Goal: Task Accomplishment & Management: Complete application form

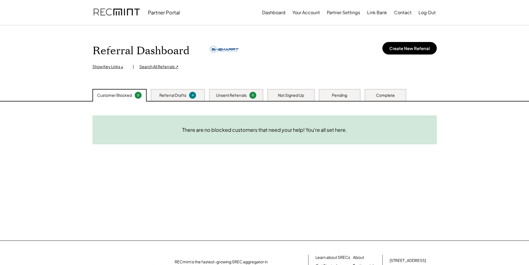
click at [181, 94] on div "Referral Drafts" at bounding box center [172, 95] width 27 height 6
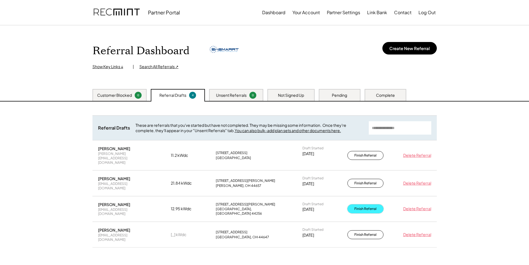
click at [369, 204] on button "Finish Referral" at bounding box center [365, 208] width 36 height 9
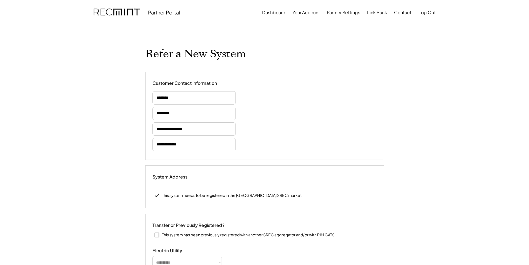
select select "**********"
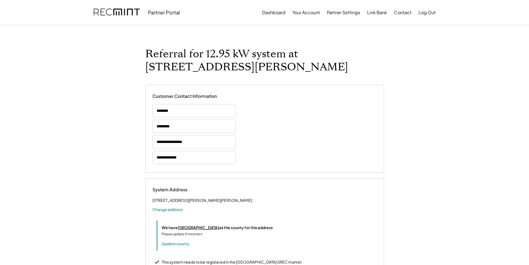
select select
select select "*********"
select select "**********"
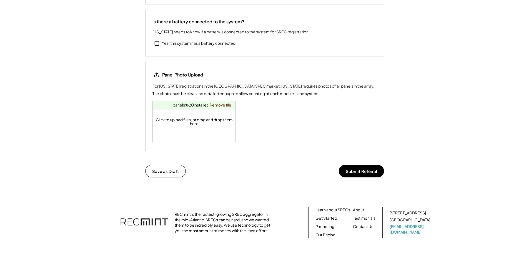
scroll to position [977, 0]
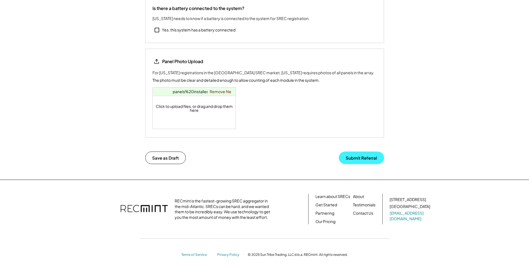
click at [356, 155] on button "Submit Referral" at bounding box center [361, 157] width 45 height 12
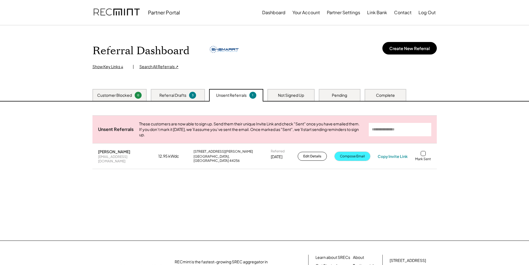
click at [344, 158] on button "Compose Email" at bounding box center [352, 156] width 36 height 9
click at [422, 156] on div at bounding box center [423, 153] width 5 height 5
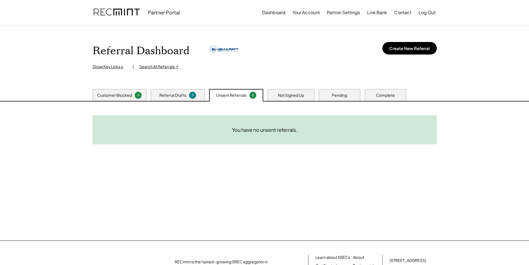
click at [340, 96] on div "Pending" at bounding box center [339, 95] width 15 height 6
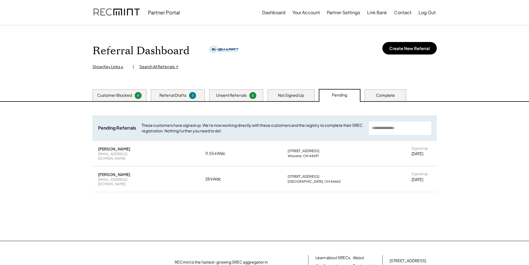
click at [282, 96] on div "Not Signed Up" at bounding box center [291, 95] width 26 height 6
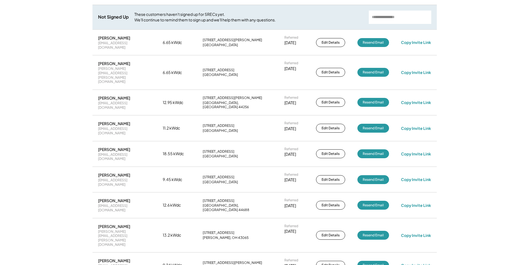
scroll to position [111, 0]
click at [375, 97] on button "Resend Email" at bounding box center [373, 101] width 32 height 9
click at [369, 97] on button "Resend Email" at bounding box center [373, 101] width 32 height 9
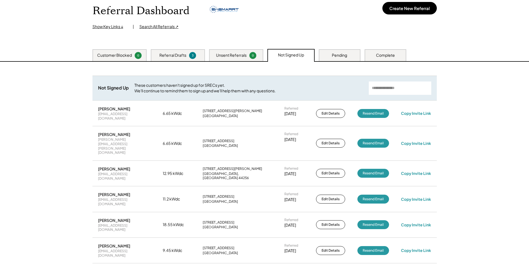
scroll to position [0, 0]
